Goal: Use online tool/utility: Utilize a website feature to perform a specific function

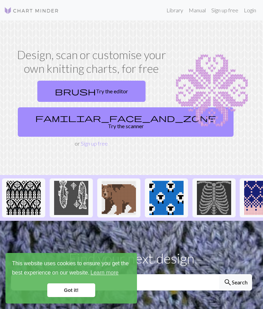
click at [114, 120] on link "familiar_face_and_zone Try the scanner" at bounding box center [126, 121] width 216 height 29
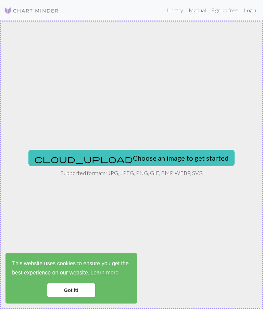
click at [154, 160] on button "cloud_upload Choose an image to get started" at bounding box center [131, 158] width 206 height 16
type input "C:\fakepath\image.jpg"
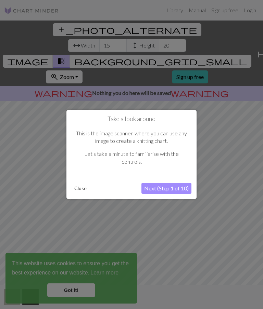
click at [84, 287] on div at bounding box center [131, 168] width 263 height 337
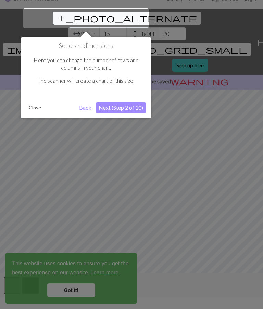
scroll to position [13, 0]
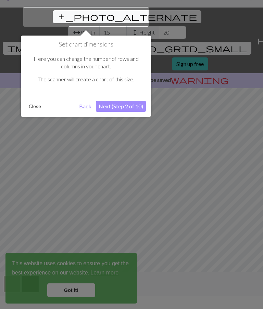
click at [81, 292] on div at bounding box center [131, 155] width 263 height 337
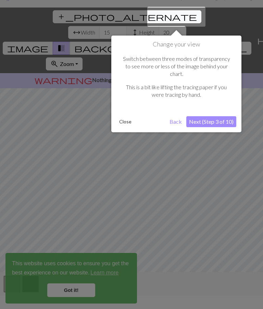
click at [225, 116] on button "Next (Step 3 of 10)" at bounding box center [211, 121] width 50 height 11
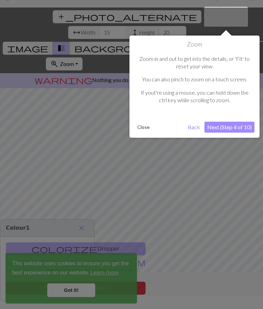
click at [240, 125] on button "Next (Step 4 of 10)" at bounding box center [229, 127] width 50 height 11
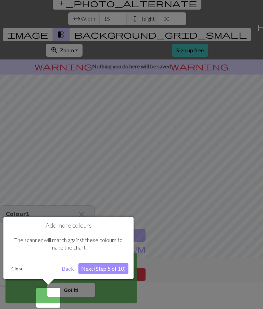
scroll to position [27, 0]
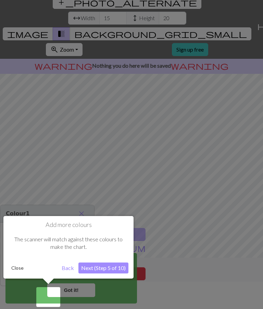
click at [120, 268] on button "Next (Step 5 of 10)" at bounding box center [103, 268] width 50 height 11
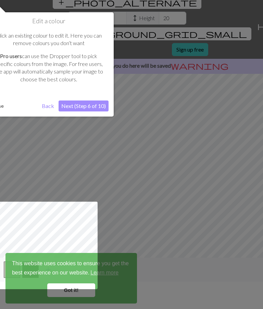
click at [101, 109] on button "Next (Step 6 of 10)" at bounding box center [84, 106] width 50 height 11
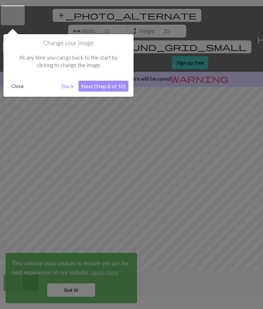
scroll to position [13, 0]
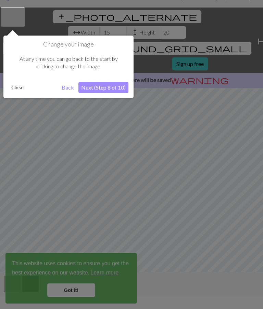
click at [118, 89] on button "Next (Step 8 of 10)" at bounding box center [103, 87] width 50 height 11
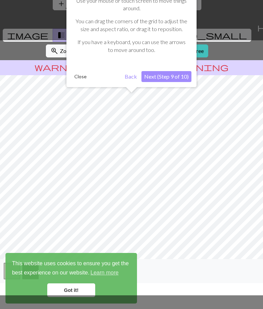
scroll to position [27, 0]
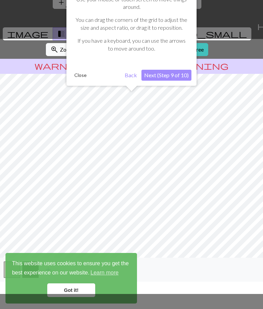
click at [181, 74] on button "Next (Step 9 of 10)" at bounding box center [166, 75] width 50 height 11
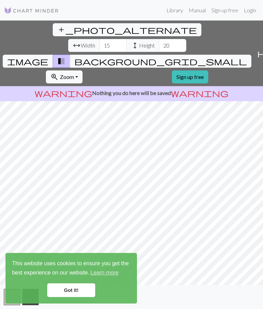
click at [85, 295] on link "Got it!" at bounding box center [71, 291] width 48 height 14
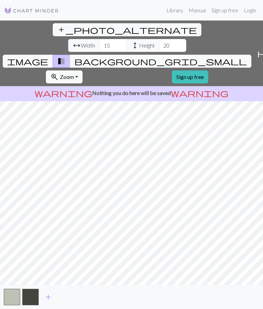
click at [78, 291] on link "Got it!" at bounding box center [71, 291] width 48 height 14
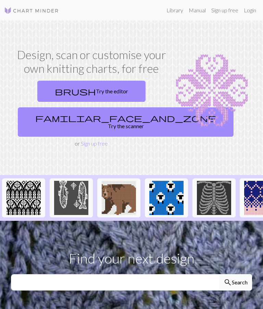
click at [118, 88] on link "brush Try the editor" at bounding box center [91, 91] width 108 height 21
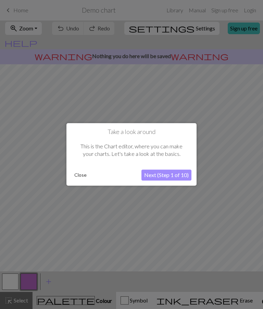
click at [182, 174] on button "Next (Step 1 of 10)" at bounding box center [166, 175] width 50 height 11
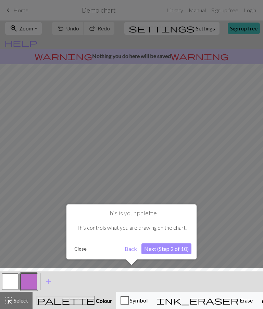
click at [85, 249] on button "Close" at bounding box center [81, 249] width 18 height 10
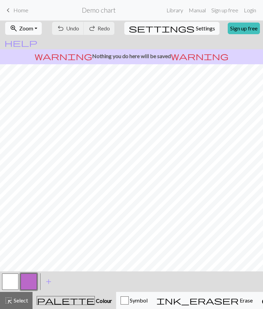
click at [239, 303] on span "Erase" at bounding box center [246, 300] width 14 height 7
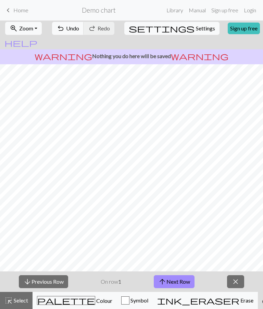
click at [238, 285] on span "close" at bounding box center [235, 282] width 8 height 10
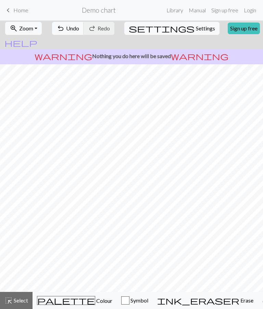
click at [196, 29] on span "Settings" at bounding box center [205, 28] width 19 height 8
select select "aran"
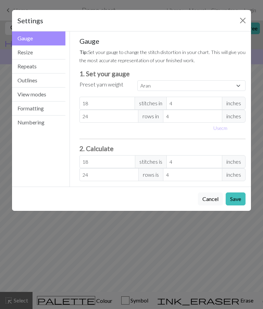
click at [42, 52] on button "Resize" at bounding box center [38, 53] width 53 height 14
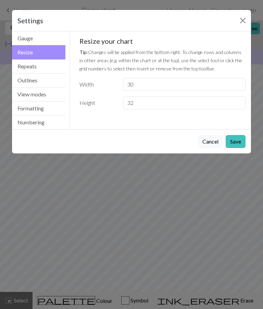
click at [47, 66] on button "Repeats" at bounding box center [38, 67] width 53 height 14
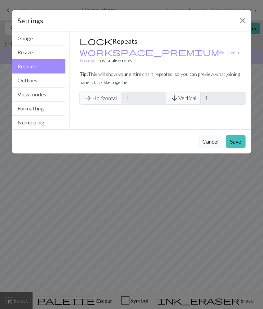
click at [49, 106] on button "Formatting" at bounding box center [38, 109] width 53 height 14
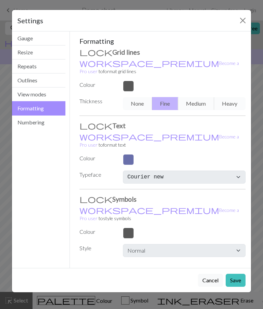
click at [239, 24] on button "Close" at bounding box center [242, 20] width 11 height 11
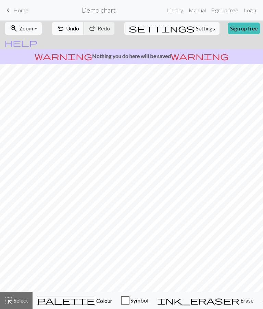
click at [242, 23] on div "zoom_in Zoom Zoom Fit all Fit width Fit height 50% 100% 150% 200% undo Undo Und…" at bounding box center [131, 29] width 263 height 16
click at [20, 299] on span "Select" at bounding box center [20, 300] width 15 height 7
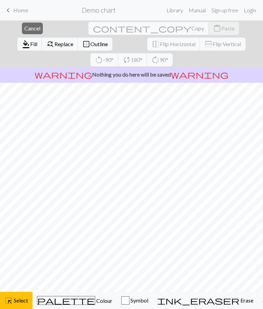
click at [239, 302] on span "Erase" at bounding box center [246, 300] width 14 height 7
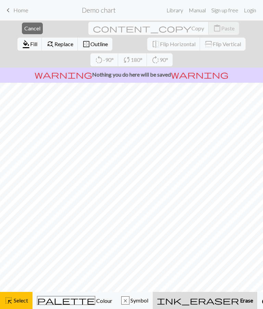
click at [185, 296] on button "ink_eraser Erase Erase" at bounding box center [205, 300] width 104 height 17
